Goal: Information Seeking & Learning: Learn about a topic

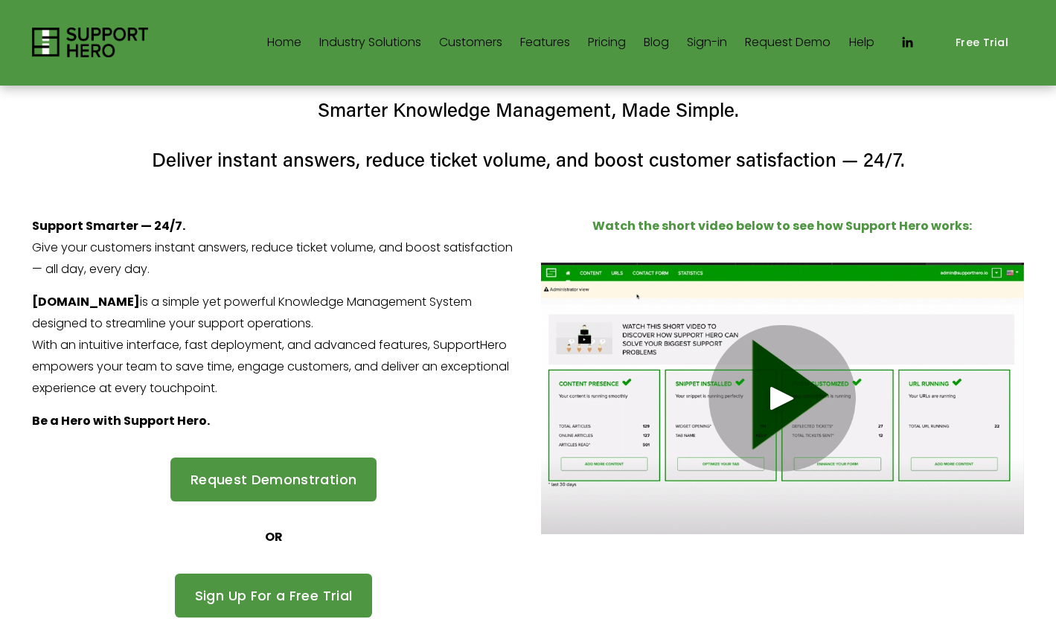
click at [0, 0] on span "SaaS" at bounding box center [0, 0] width 0 height 0
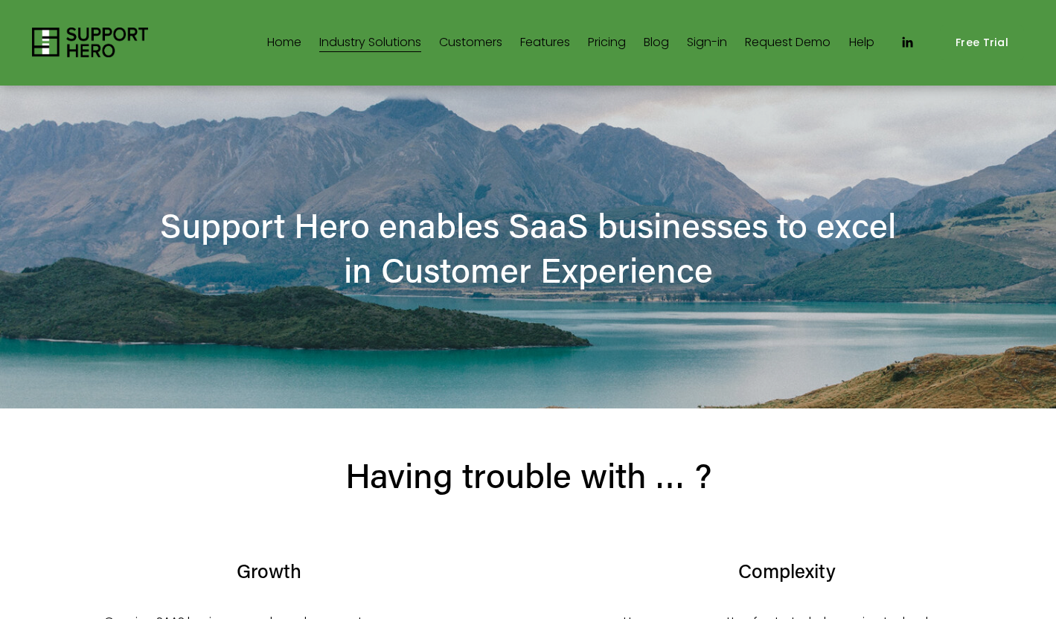
click at [528, 51] on link "Features" at bounding box center [545, 43] width 50 height 24
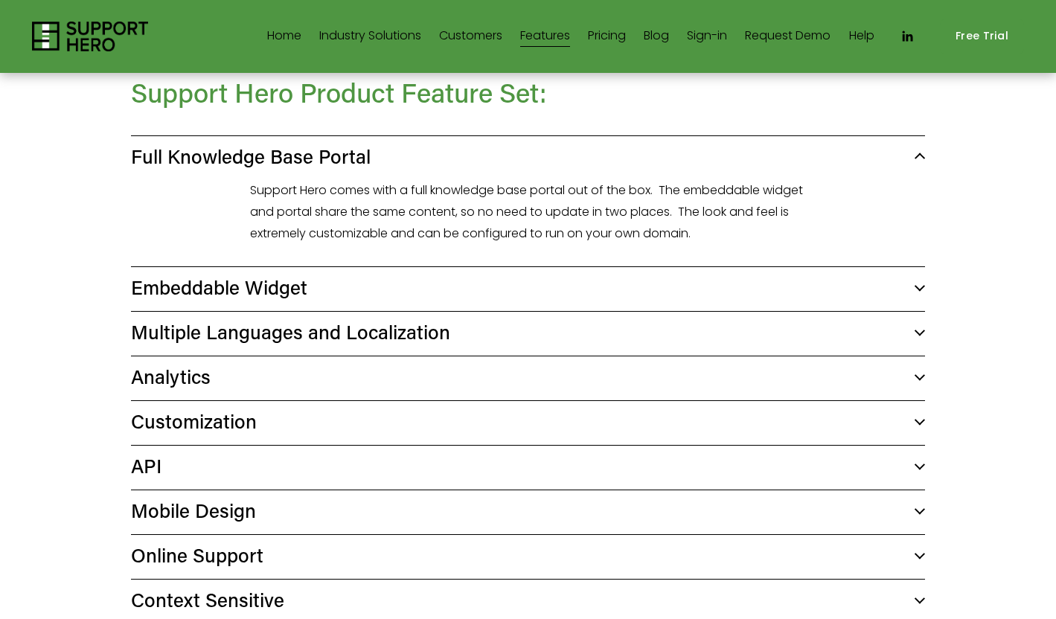
scroll to position [471, 0]
click at [196, 290] on span "Embeddable Widget" at bounding box center [523, 286] width 784 height 25
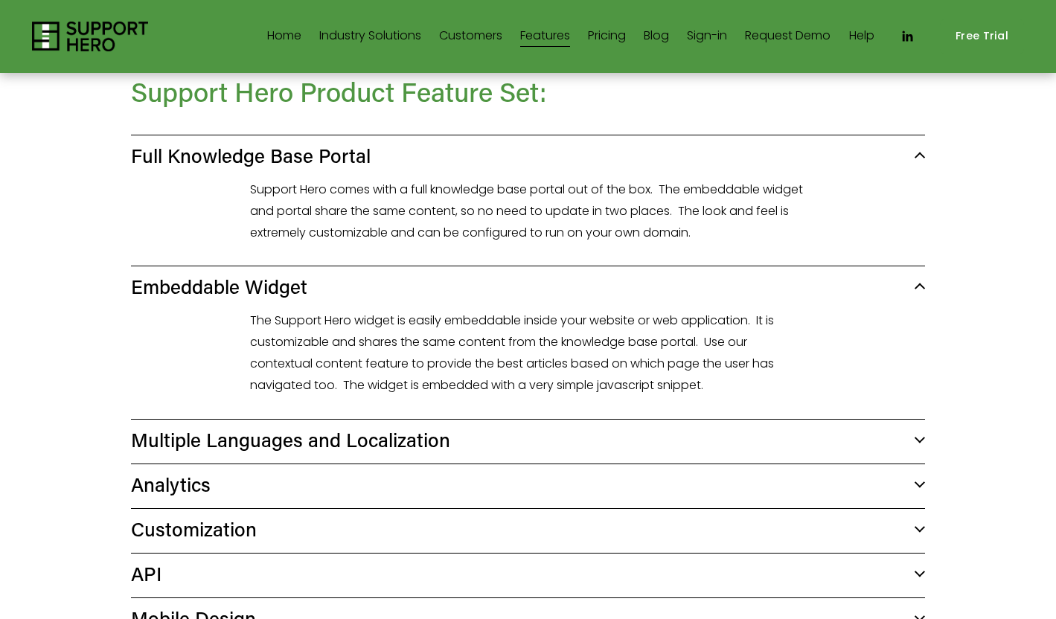
click at [196, 290] on span "Embeddable Widget" at bounding box center [523, 286] width 784 height 25
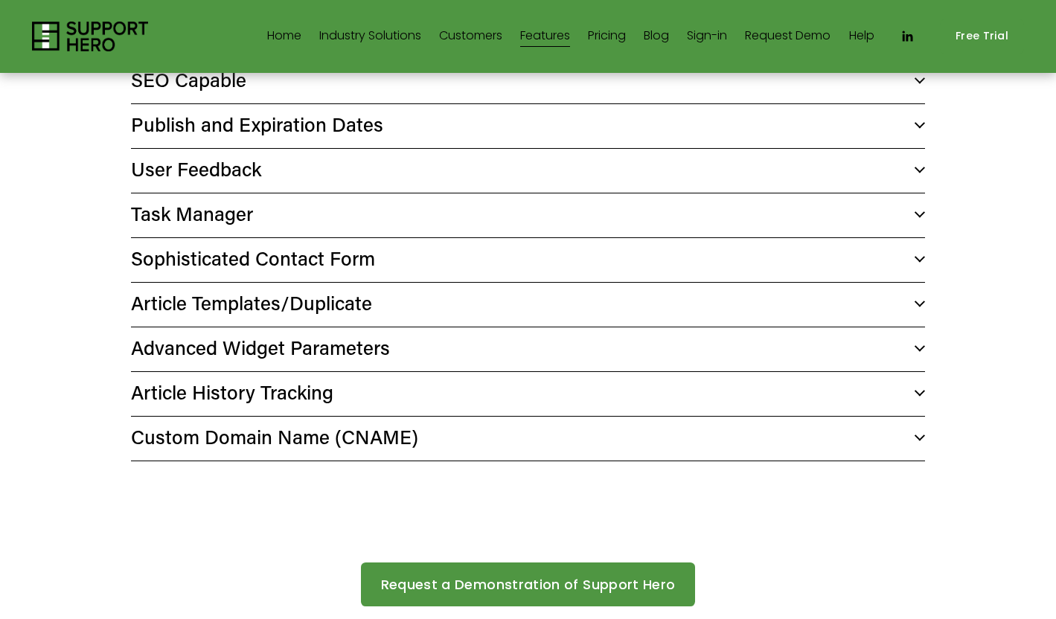
scroll to position [1393, 0]
click at [179, 176] on span "User Feedback" at bounding box center [523, 168] width 784 height 25
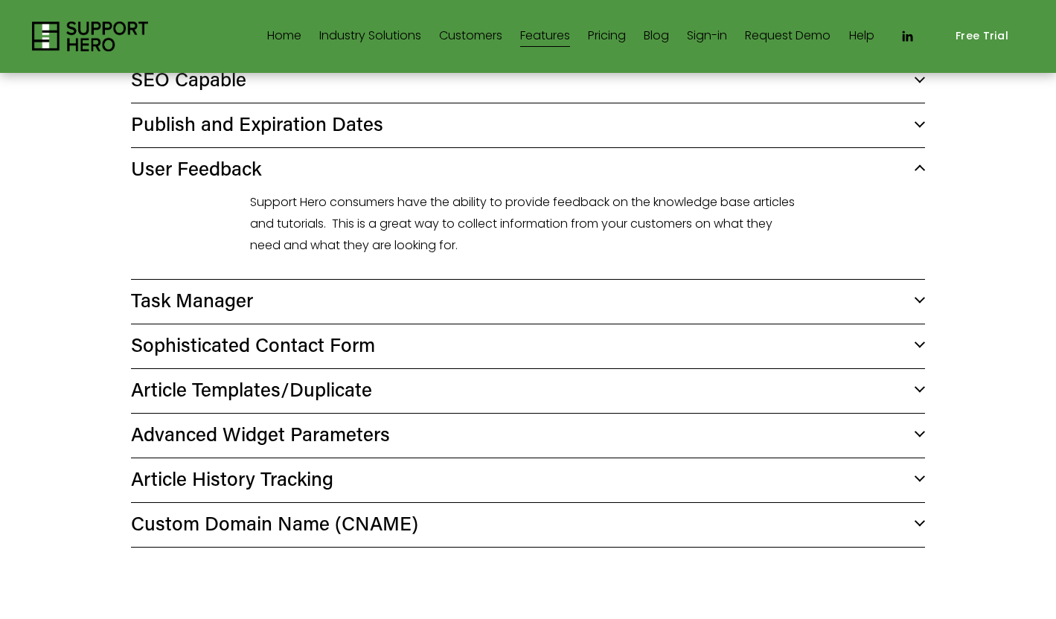
click at [179, 176] on span "User Feedback" at bounding box center [523, 168] width 784 height 25
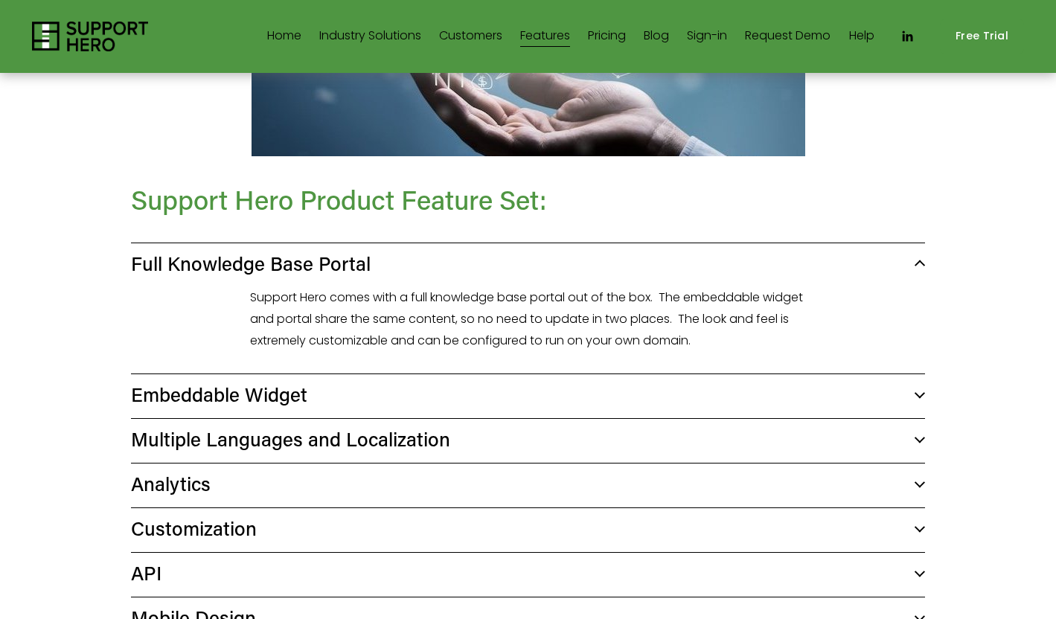
scroll to position [0, 0]
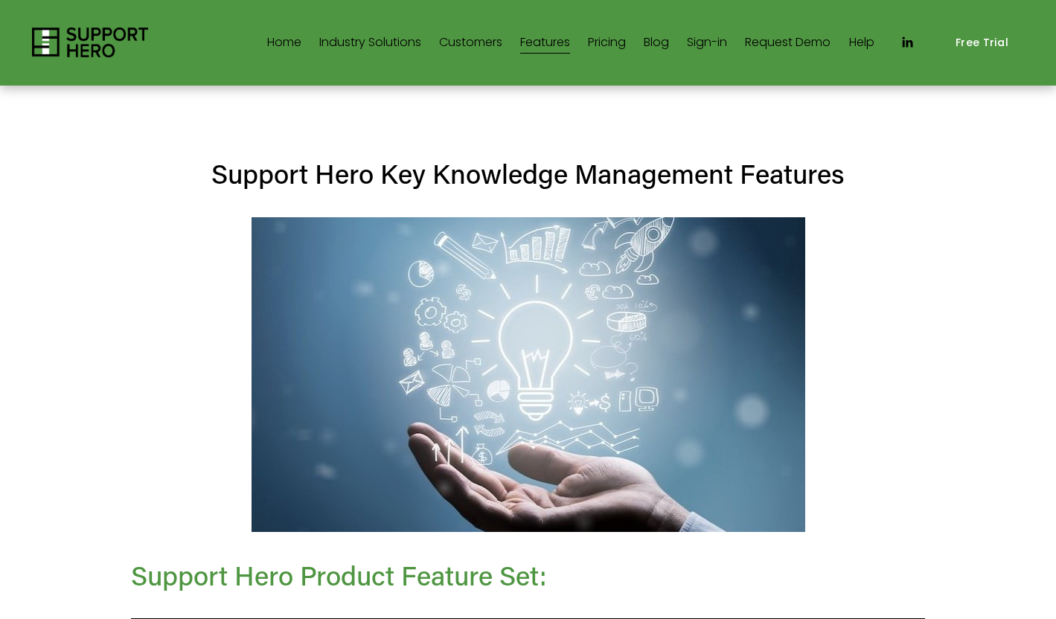
click at [610, 49] on link "Pricing" at bounding box center [607, 43] width 38 height 24
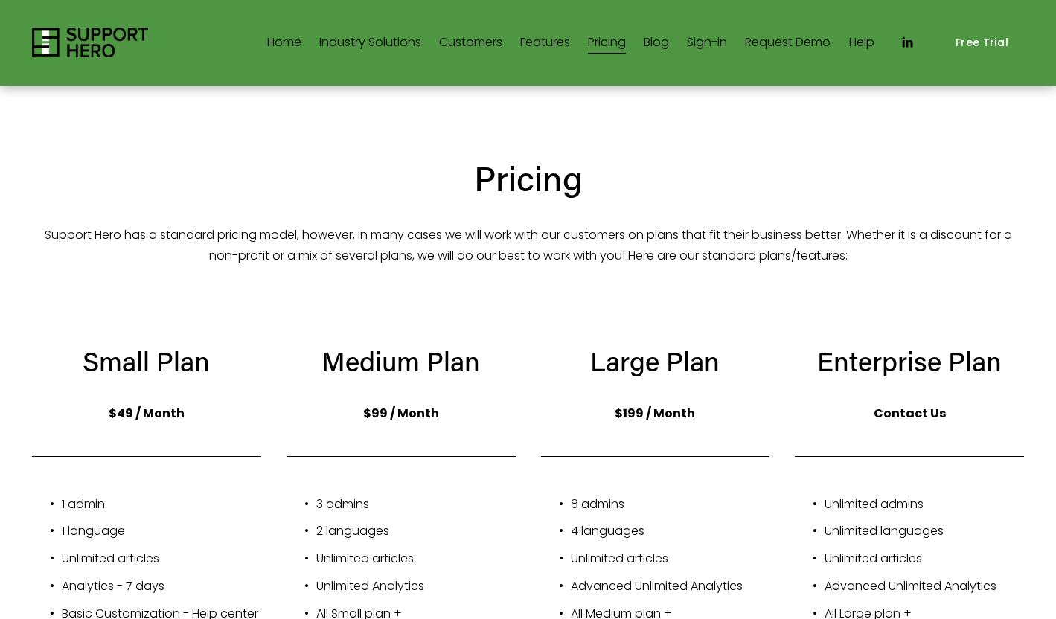
click at [278, 42] on link "Home" at bounding box center [284, 43] width 34 height 24
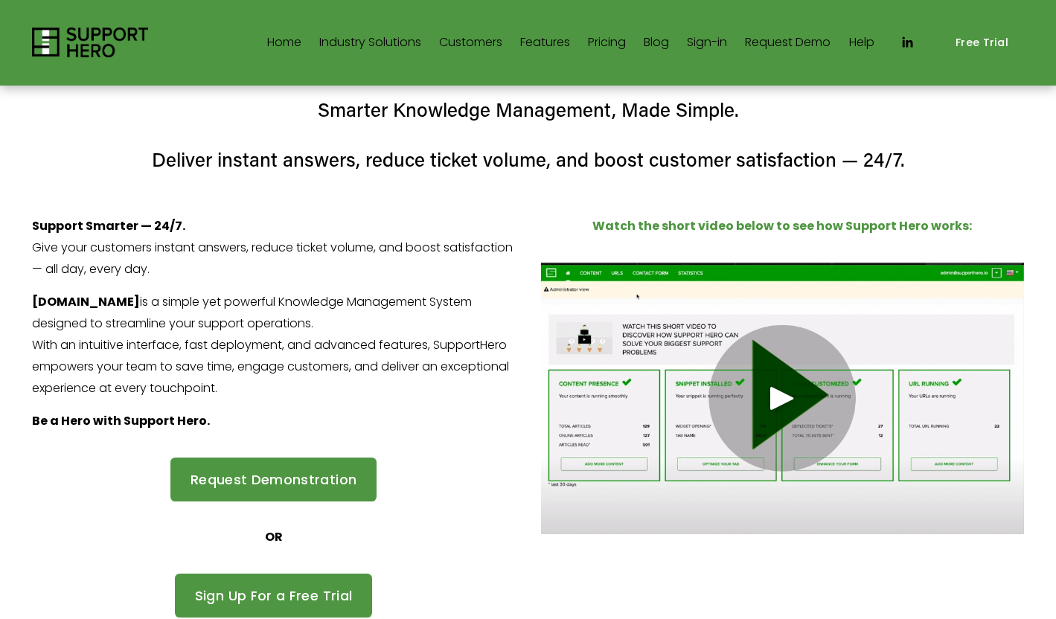
click at [781, 414] on div "Play" at bounding box center [782, 398] width 36 height 36
